Goal: Task Accomplishment & Management: Manage account settings

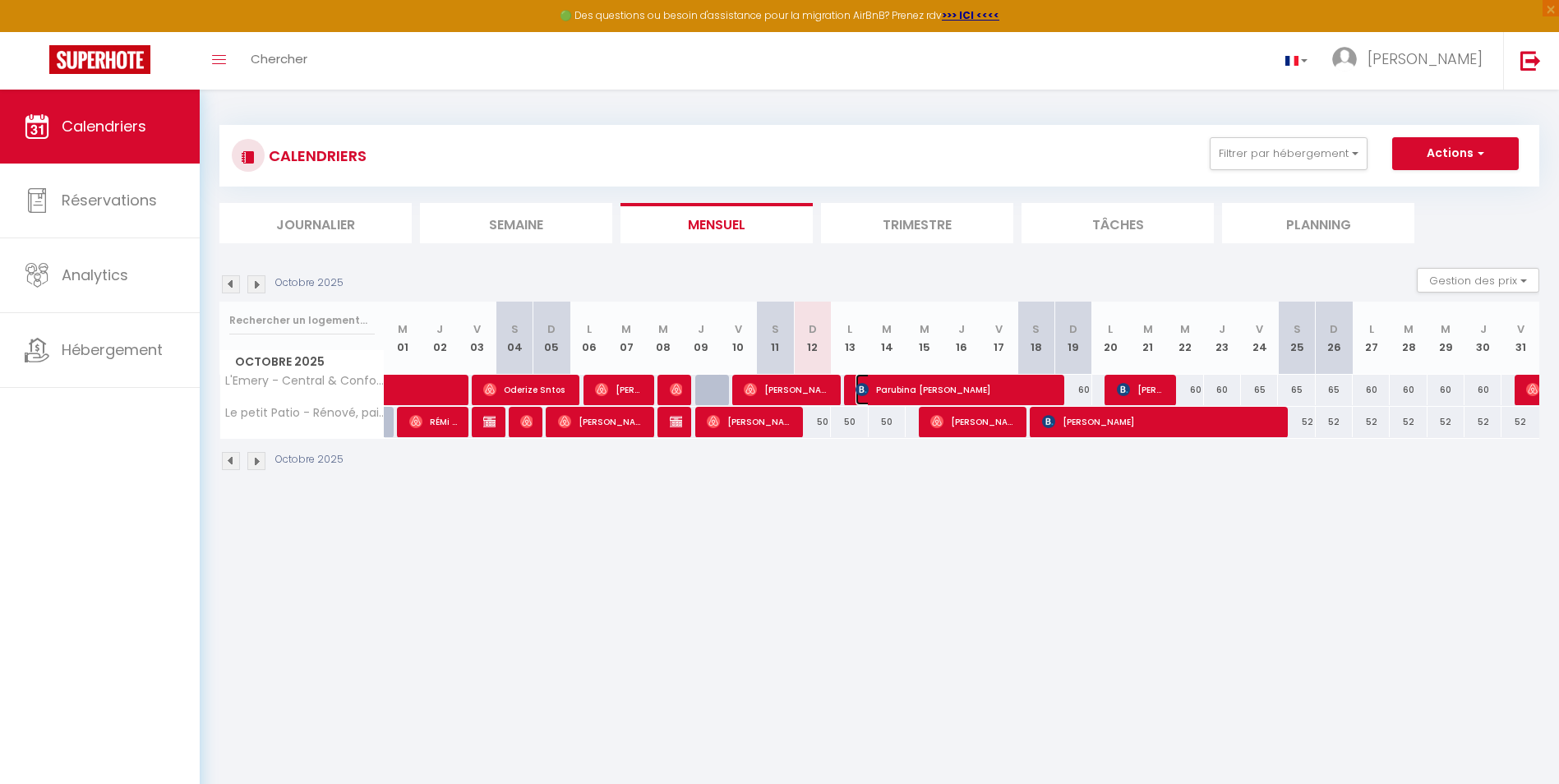
click at [935, 384] on span "Parubina [PERSON_NAME]" at bounding box center [955, 389] width 197 height 31
select select "OK"
select select "0"
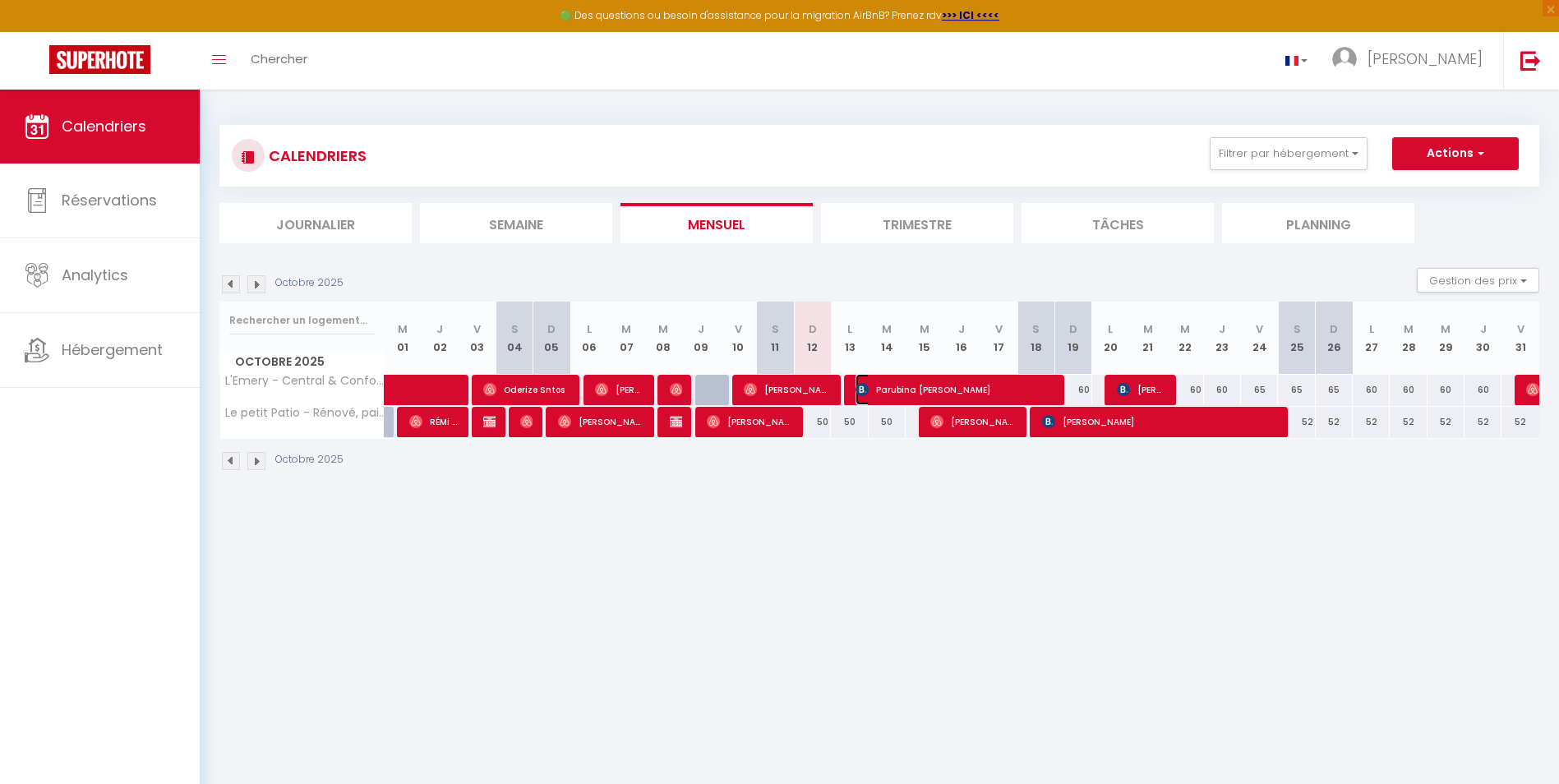
select select "1"
select select
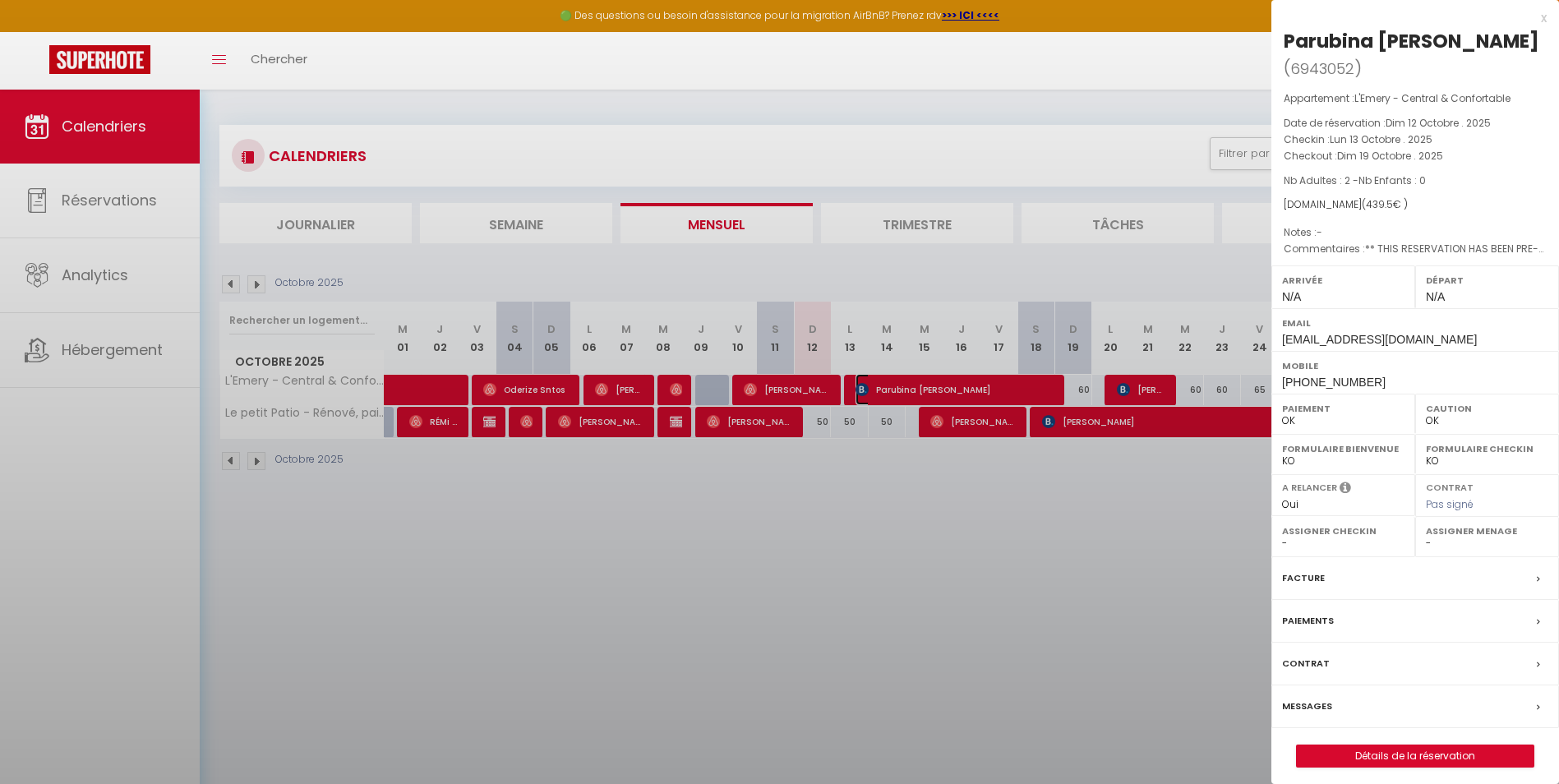
select select "33058"
